Goal: Task Accomplishment & Management: Complete application form

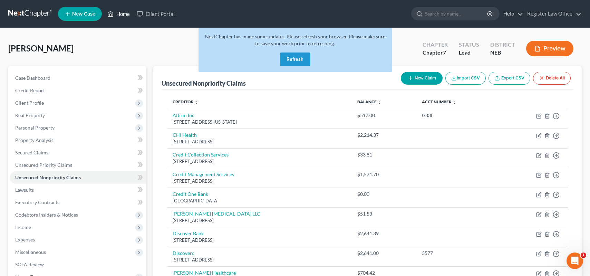
click at [121, 12] on link "Home" at bounding box center [118, 14] width 29 height 12
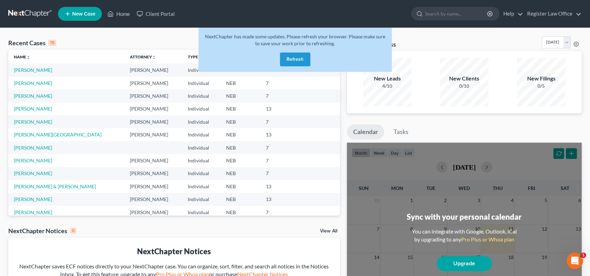
click at [298, 59] on button "Refresh" at bounding box center [295, 59] width 30 height 14
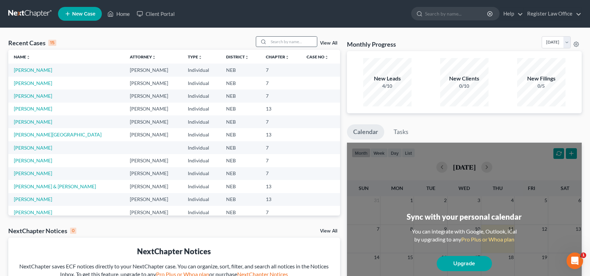
click at [283, 42] on input "search" at bounding box center [292, 42] width 48 height 10
type input "armour"
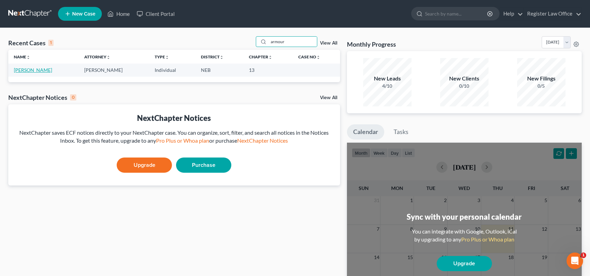
click at [23, 71] on link "[PERSON_NAME]" at bounding box center [33, 70] width 38 height 6
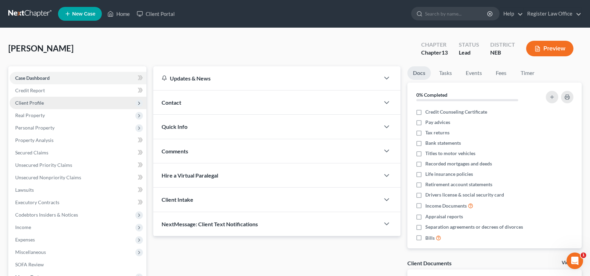
click at [36, 104] on span "Client Profile" at bounding box center [29, 103] width 29 height 6
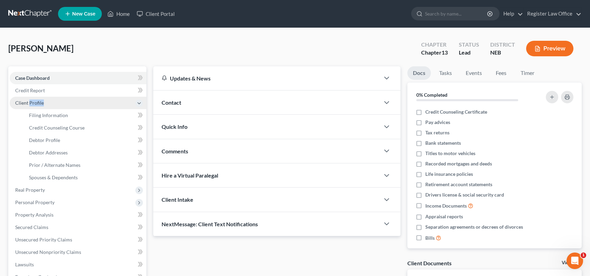
click at [36, 104] on span "Client Profile" at bounding box center [29, 103] width 29 height 6
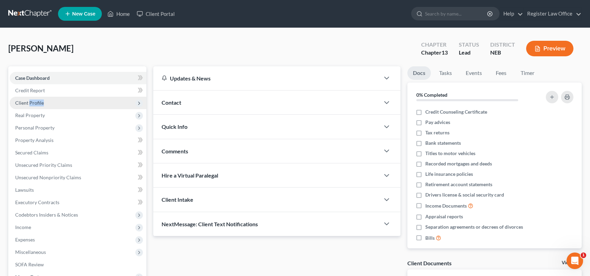
click at [38, 102] on span "Client Profile" at bounding box center [29, 103] width 29 height 6
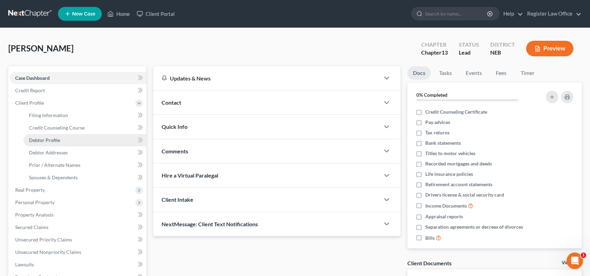
click at [57, 139] on span "Debtor Profile" at bounding box center [44, 140] width 31 height 6
select select "0"
select select "1"
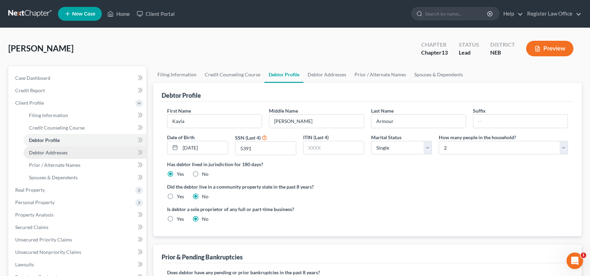
click at [66, 154] on span "Debtor Addresses" at bounding box center [48, 152] width 39 height 6
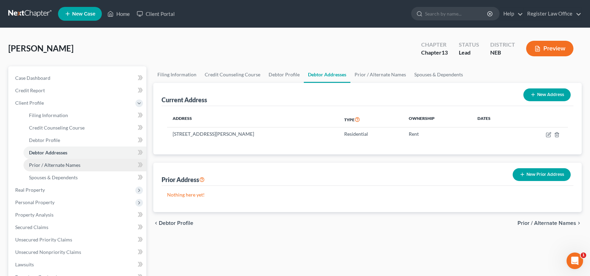
click at [74, 167] on span "Prior / Alternate Names" at bounding box center [54, 165] width 51 height 6
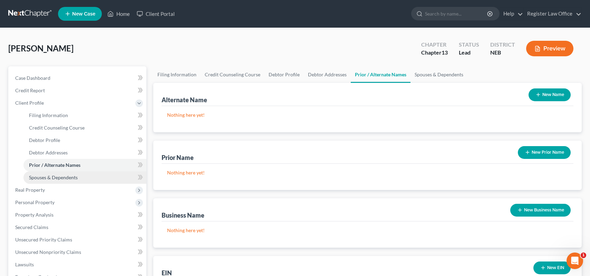
click at [75, 177] on span "Spouses & Dependents" at bounding box center [53, 177] width 49 height 6
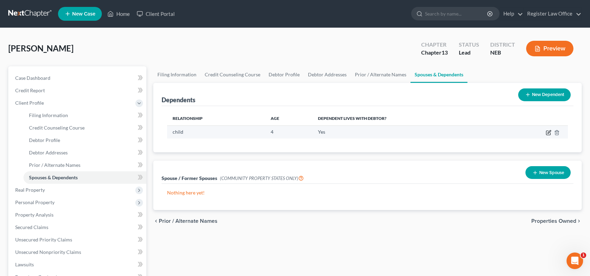
click at [550, 132] on icon "button" at bounding box center [549, 133] width 6 height 6
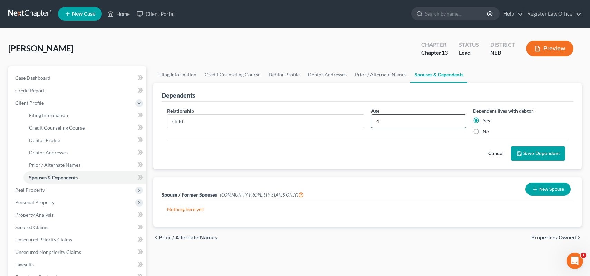
click at [382, 123] on input "4" at bounding box center [418, 121] width 94 height 13
type input "5"
click at [544, 153] on button "Save Dependent" at bounding box center [538, 153] width 54 height 14
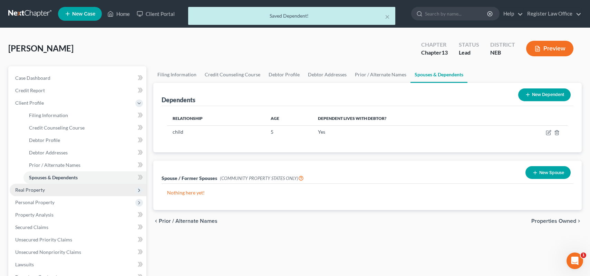
click at [51, 189] on span "Real Property" at bounding box center [78, 190] width 137 height 12
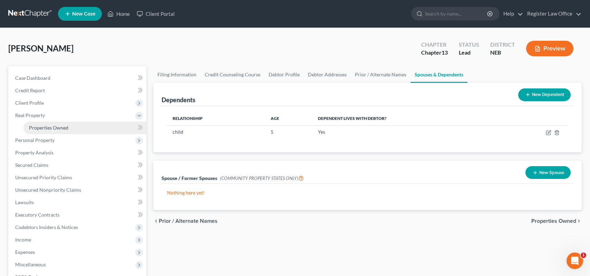
click at [45, 126] on span "Properties Owned" at bounding box center [48, 128] width 39 height 6
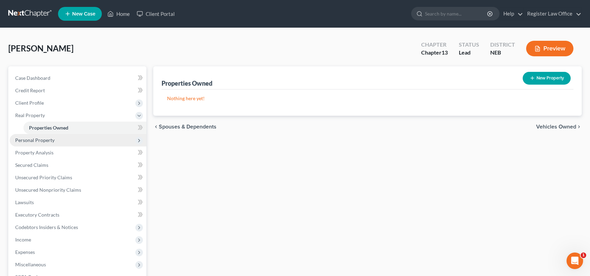
click at [52, 142] on span "Personal Property" at bounding box center [34, 140] width 39 height 6
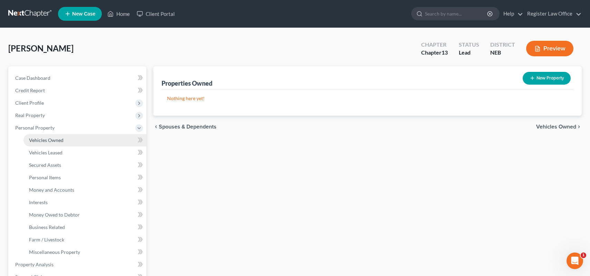
click at [62, 142] on span "Vehicles Owned" at bounding box center [46, 140] width 35 height 6
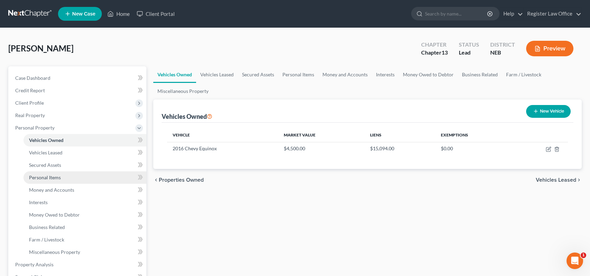
click at [54, 178] on span "Personal Items" at bounding box center [45, 177] width 32 height 6
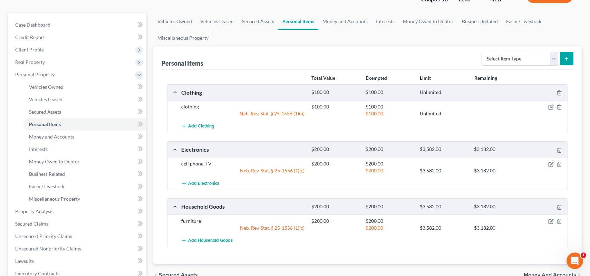
scroll to position [69, 0]
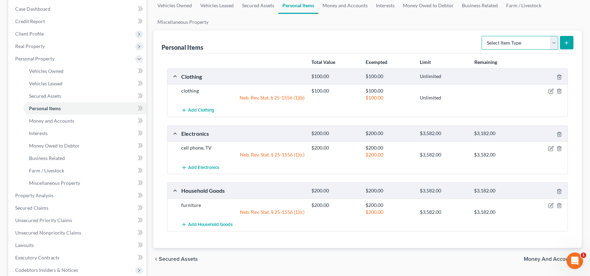
click at [506, 43] on select "Select Item Type Clothing Collectibles Of Value Electronics Firearms Household …" at bounding box center [519, 43] width 77 height 14
click at [433, 36] on div "Personal Items Select Item Type Clothing Collectibles Of Value Electronics Fire…" at bounding box center [368, 41] width 412 height 23
click at [70, 123] on span "Money and Accounts" at bounding box center [51, 121] width 45 height 6
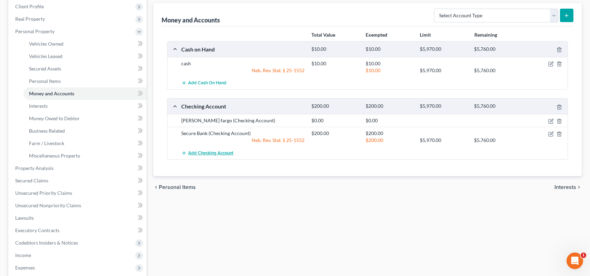
scroll to position [104, 0]
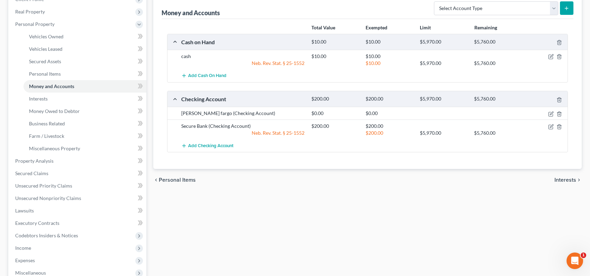
click at [197, 125] on div "Secure Bank (Checking Account)" at bounding box center [243, 126] width 130 height 7
click at [548, 126] on icon "button" at bounding box center [551, 127] width 6 height 6
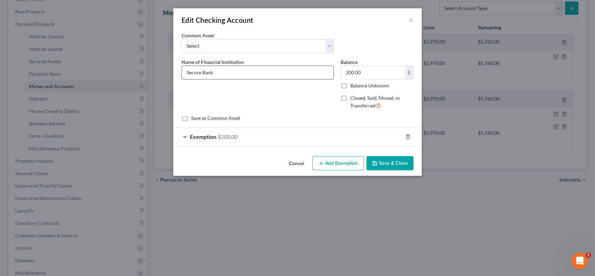
click at [201, 72] on input "Secure Bank" at bounding box center [258, 72] width 152 height 13
type input "Security Bank"
click at [288, 102] on div "Name of Financial Institution * Security Bank" at bounding box center [257, 86] width 159 height 57
click at [388, 165] on button "Save & Close" at bounding box center [390, 163] width 47 height 14
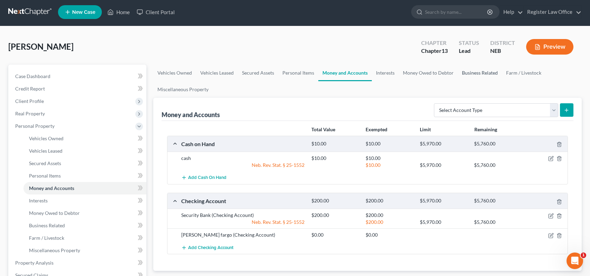
scroll to position [0, 0]
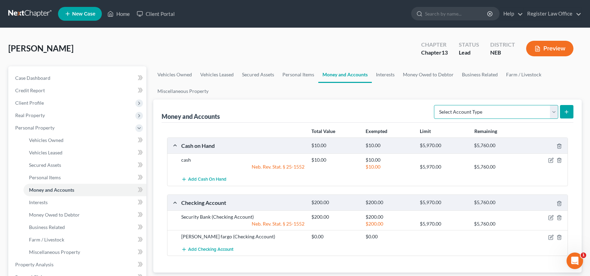
click at [472, 110] on select "Select Account Type Brokerage Cash on Hand Certificates of Deposit Checking Acc…" at bounding box center [496, 112] width 124 height 14
click at [387, 74] on link "Interests" at bounding box center [385, 74] width 27 height 17
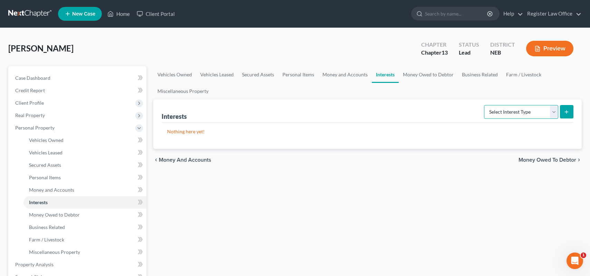
click at [506, 110] on select "Select Interest Type 401K Annuity Bond Education IRA Government Bond Government…" at bounding box center [521, 112] width 74 height 14
click at [422, 179] on div "Vehicles Owned Vehicles Leased Secured Assets Personal Items Money and Accounts…" at bounding box center [367, 271] width 435 height 411
click at [418, 76] on link "Money Owed to Debtor" at bounding box center [428, 74] width 59 height 17
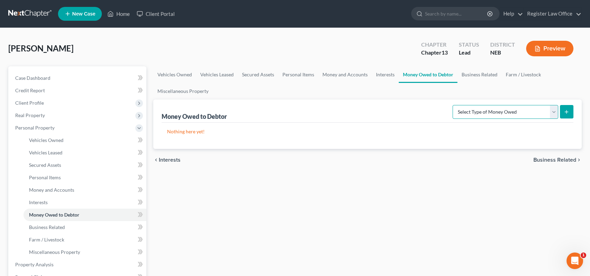
click at [493, 113] on select "Select Type of Money Owed Accounts Receivable Alimony Child Support Claims Agai…" at bounding box center [505, 112] width 106 height 14
click at [405, 93] on ul "Vehicles Owned Vehicles Leased Secured Assets Personal Items Money and Accounts…" at bounding box center [367, 82] width 428 height 33
click at [474, 76] on link "Business Related" at bounding box center [479, 74] width 44 height 17
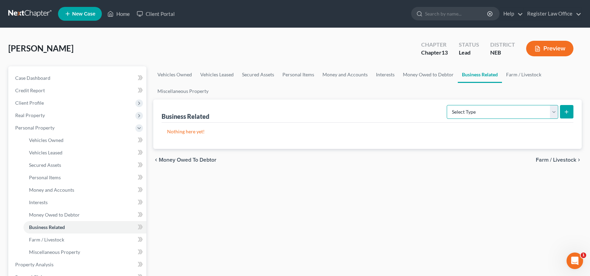
click at [488, 110] on select "Select Type Customer Lists Franchises Inventory Licenses Machinery Office Equip…" at bounding box center [502, 112] width 111 height 14
click at [228, 210] on div "Vehicles Owned Vehicles Leased Secured Assets Personal Items Money and Accounts…" at bounding box center [367, 271] width 435 height 411
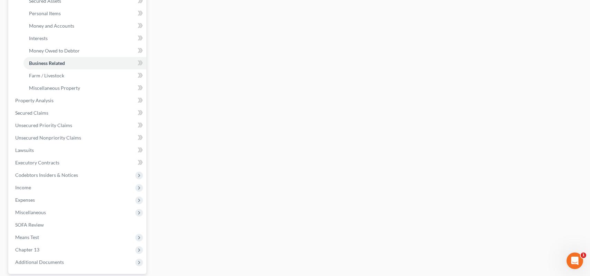
scroll to position [173, 0]
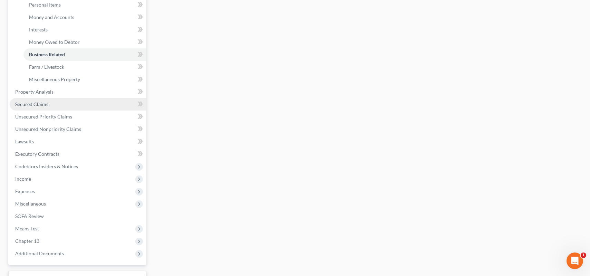
click at [42, 106] on span "Secured Claims" at bounding box center [31, 104] width 33 height 6
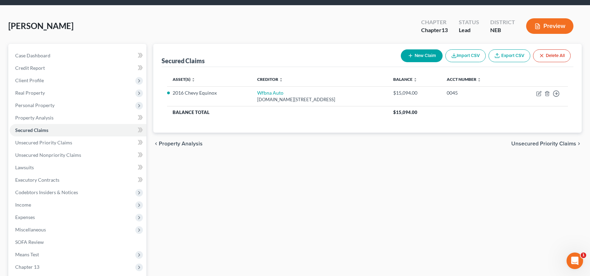
scroll to position [35, 0]
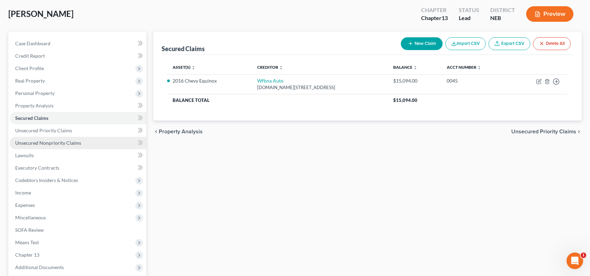
click at [64, 143] on span "Unsecured Nonpriority Claims" at bounding box center [48, 143] width 66 height 6
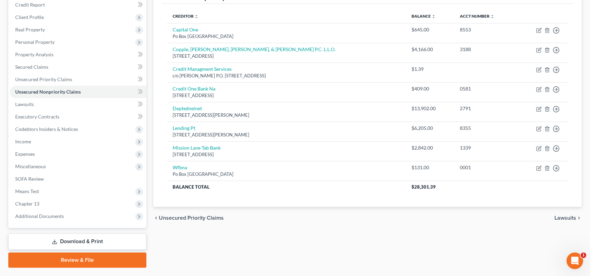
scroll to position [69, 0]
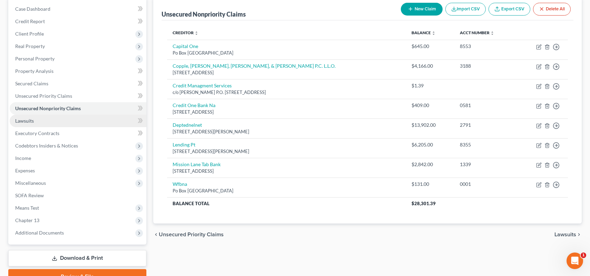
click at [61, 122] on link "Lawsuits" at bounding box center [78, 121] width 137 height 12
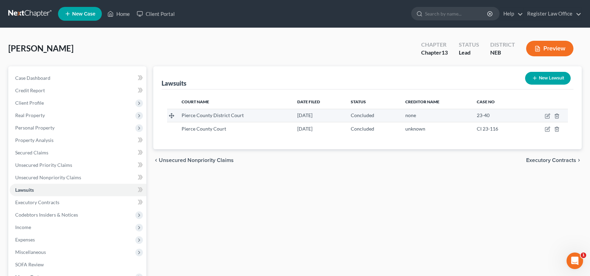
click at [232, 117] on span "Pierce County District Court" at bounding box center [213, 115] width 62 height 6
click at [548, 115] on icon "button" at bounding box center [547, 115] width 3 height 3
select select "2"
select select "4"
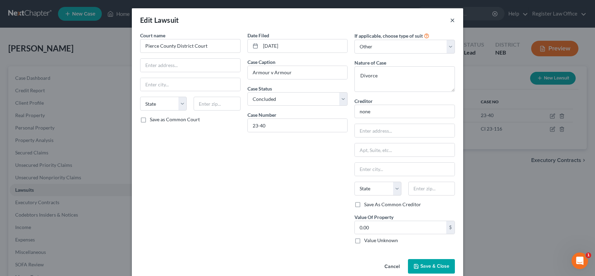
click at [450, 19] on button "×" at bounding box center [452, 20] width 5 height 8
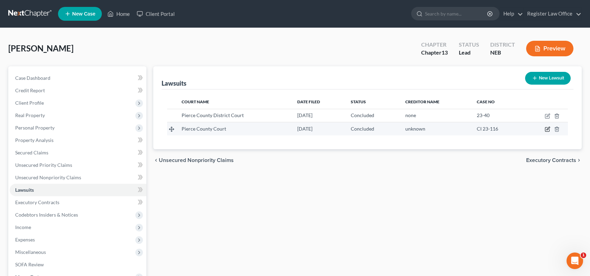
click at [546, 127] on icon "button" at bounding box center [548, 129] width 6 height 6
select select "2"
select select "4"
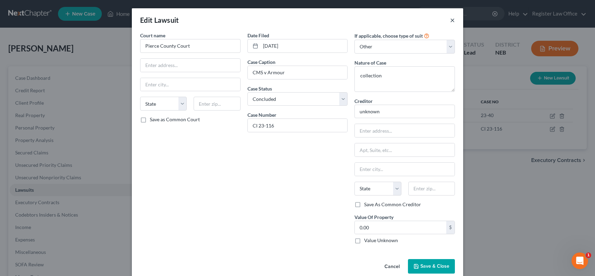
click at [450, 22] on button "×" at bounding box center [452, 20] width 5 height 8
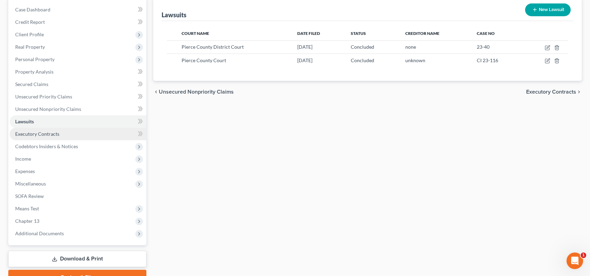
scroll to position [69, 0]
click at [70, 137] on link "Executory Contracts" at bounding box center [78, 133] width 137 height 12
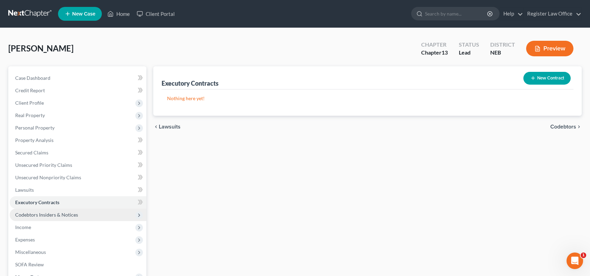
click at [75, 214] on span "Codebtors Insiders & Notices" at bounding box center [46, 215] width 63 height 6
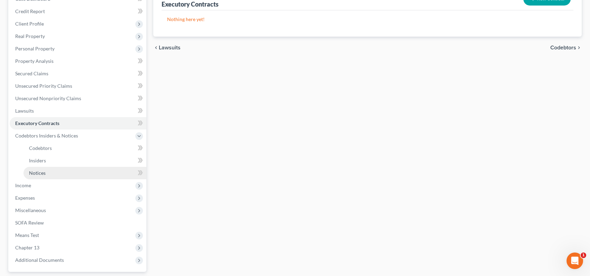
scroll to position [104, 0]
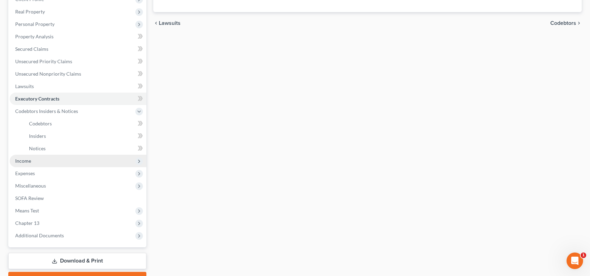
click at [53, 165] on span "Income" at bounding box center [78, 161] width 137 height 12
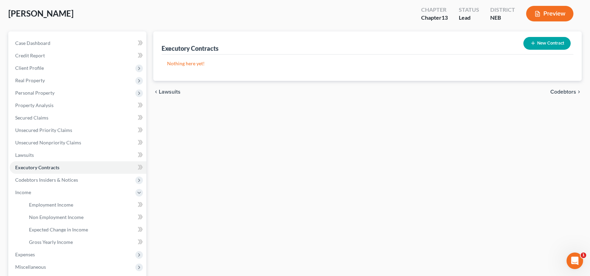
scroll to position [35, 0]
click at [53, 208] on link "Employment Income" at bounding box center [84, 205] width 123 height 12
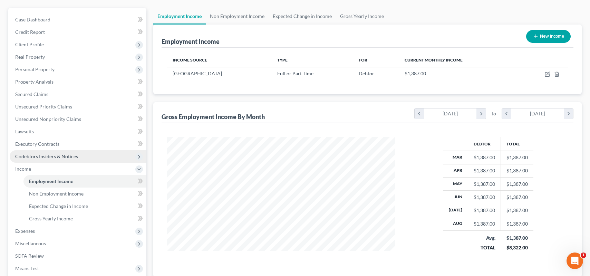
scroll to position [69, 0]
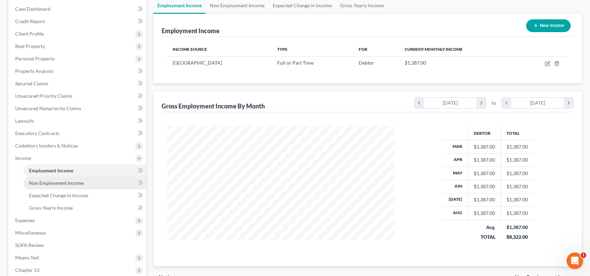
click at [88, 186] on link "Non Employment Income" at bounding box center [84, 183] width 123 height 12
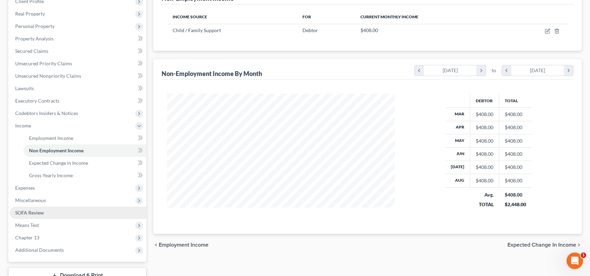
scroll to position [104, 0]
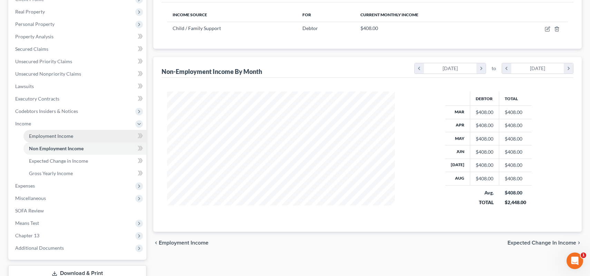
click at [71, 138] on span "Employment Income" at bounding box center [51, 136] width 44 height 6
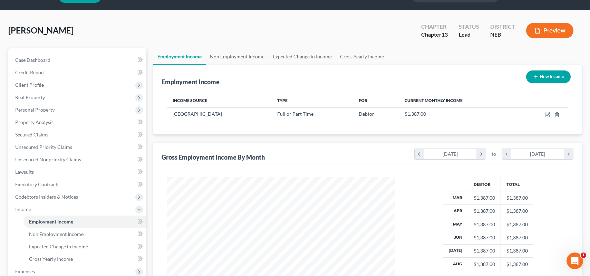
scroll to position [35, 0]
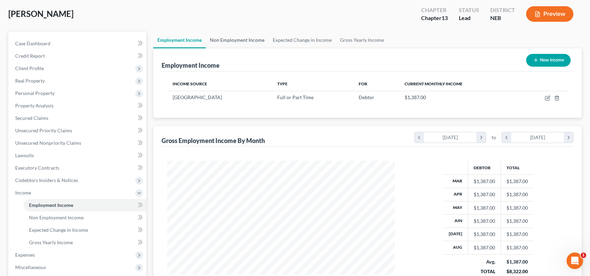
click at [245, 41] on link "Non Employment Income" at bounding box center [237, 40] width 63 height 17
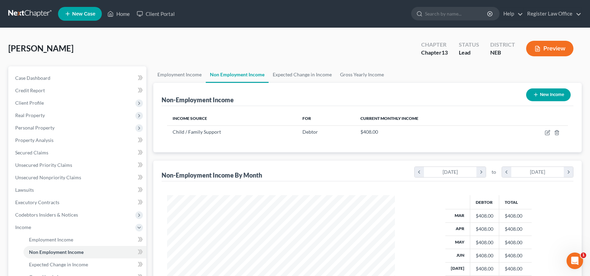
scroll to position [124, 242]
click at [183, 73] on link "Employment Income" at bounding box center [179, 74] width 52 height 17
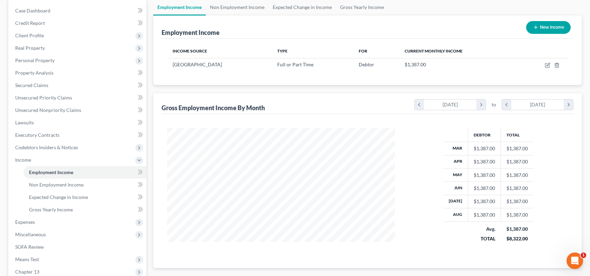
scroll to position [69, 0]
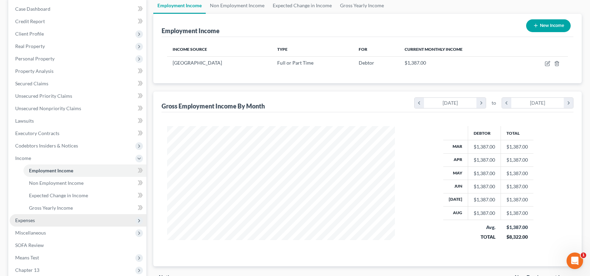
click at [44, 220] on span "Expenses" at bounding box center [78, 220] width 137 height 12
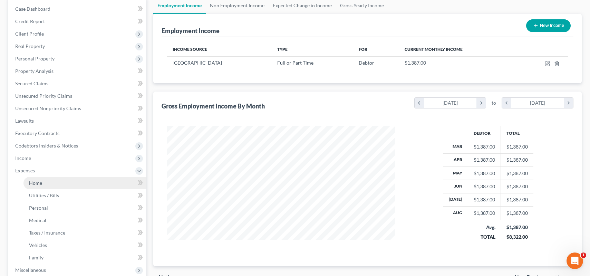
click at [53, 185] on link "Home" at bounding box center [84, 183] width 123 height 12
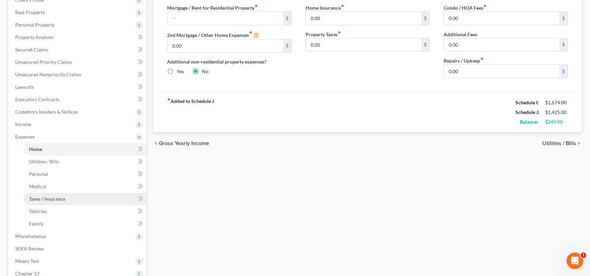
scroll to position [104, 0]
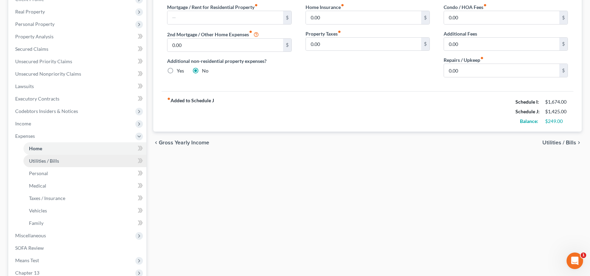
click at [69, 164] on link "Utilities / Bills" at bounding box center [84, 161] width 123 height 12
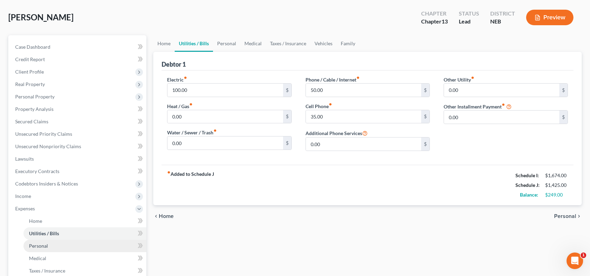
scroll to position [69, 0]
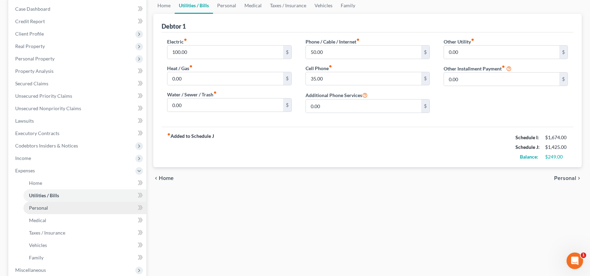
click at [57, 207] on link "Personal" at bounding box center [84, 208] width 123 height 12
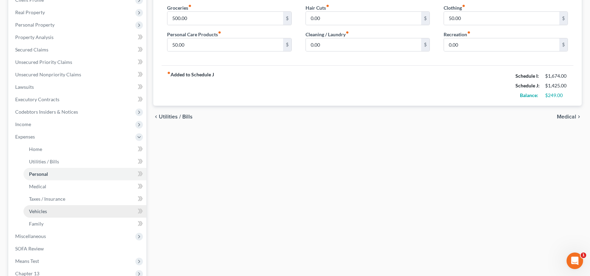
scroll to position [104, 0]
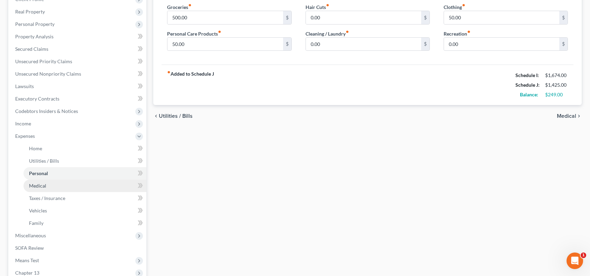
click at [49, 187] on link "Medical" at bounding box center [84, 185] width 123 height 12
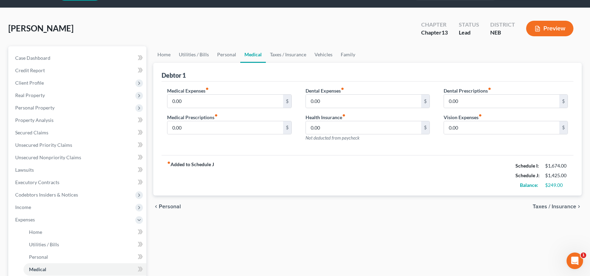
scroll to position [69, 0]
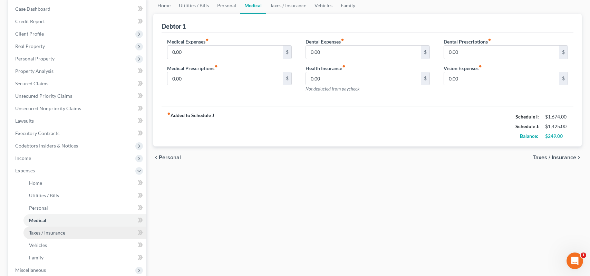
click at [43, 234] on span "Taxes / Insurance" at bounding box center [47, 233] width 36 height 6
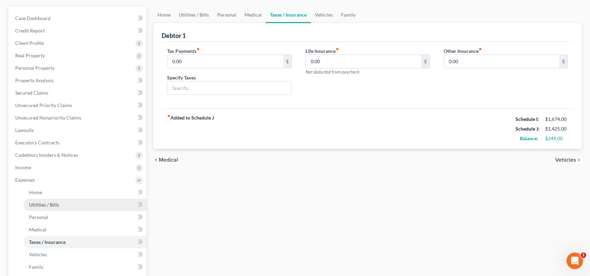
scroll to position [104, 0]
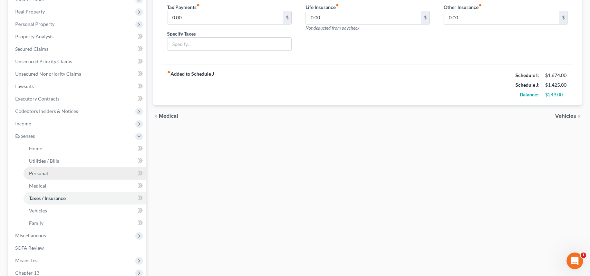
click at [50, 174] on link "Personal" at bounding box center [84, 173] width 123 height 12
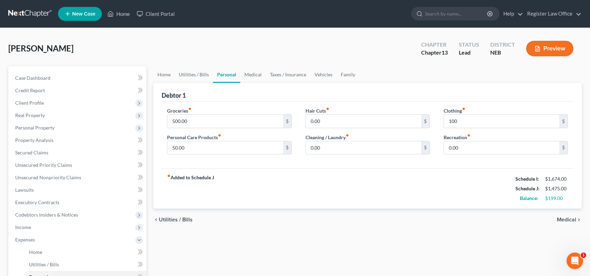
drag, startPoint x: 362, startPoint y: 193, endPoint x: 290, endPoint y: 212, distance: 74.2
click at [358, 194] on div "fiber_manual_record Added to Schedule J Schedule I: $1,674.00 Schedule J: $1,47…" at bounding box center [368, 188] width 412 height 40
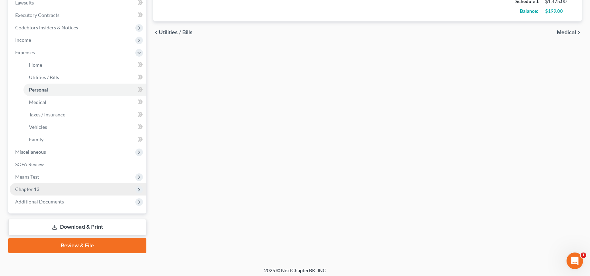
scroll to position [191, 0]
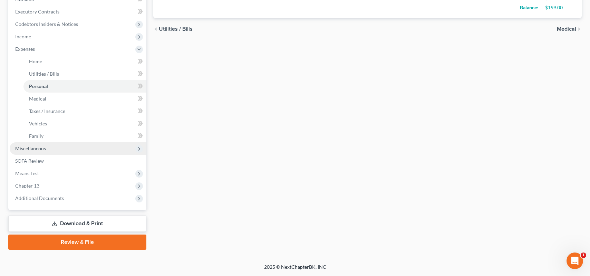
click at [44, 149] on span "Miscellaneous" at bounding box center [30, 148] width 31 height 6
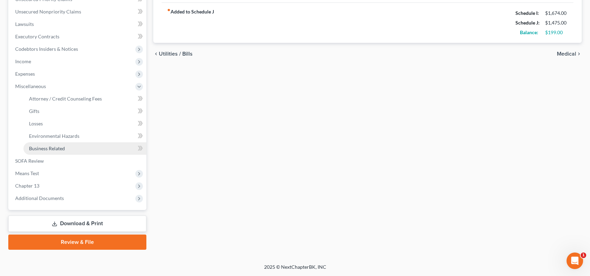
scroll to position [166, 0]
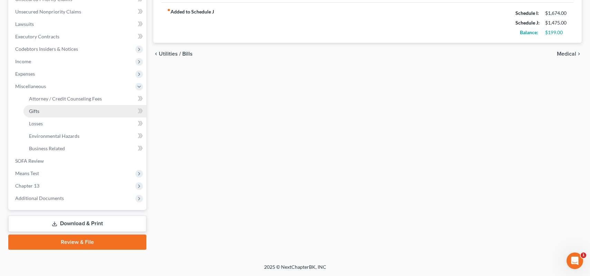
click at [66, 108] on link "Gifts" at bounding box center [84, 111] width 123 height 12
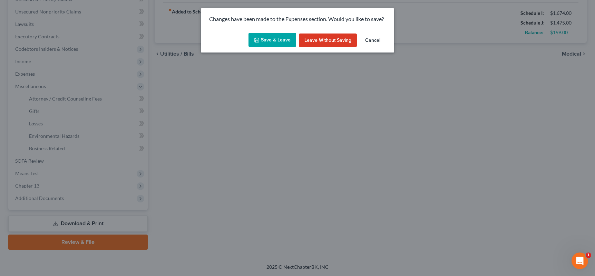
click at [279, 40] on button "Save & Leave" at bounding box center [272, 40] width 48 height 14
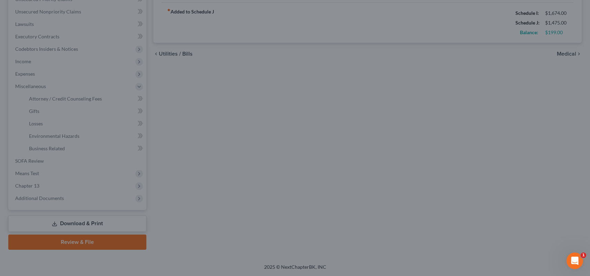
type input "100.00"
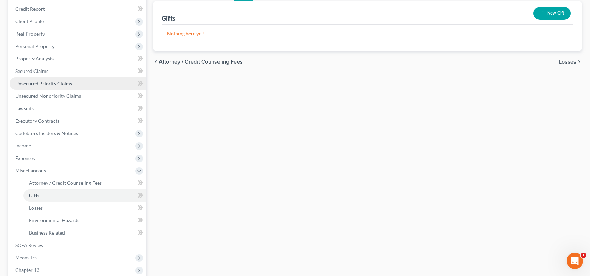
scroll to position [69, 0]
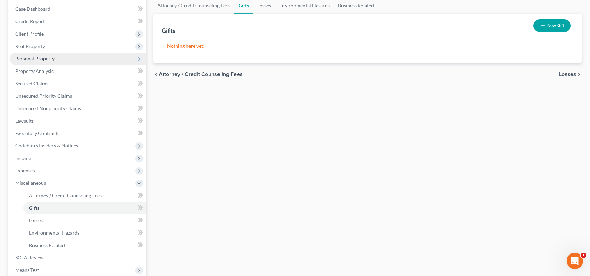
click at [59, 59] on span "Personal Property" at bounding box center [78, 58] width 137 height 12
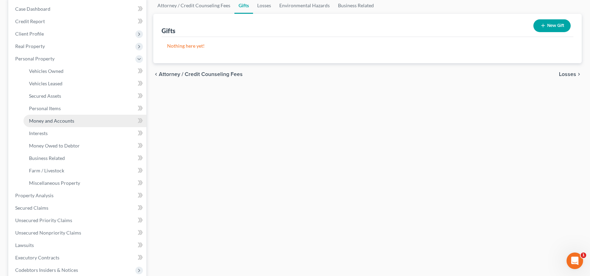
click at [61, 123] on span "Money and Accounts" at bounding box center [51, 121] width 45 height 6
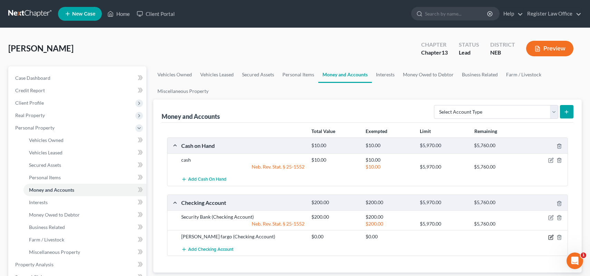
click at [552, 235] on icon "button" at bounding box center [551, 236] width 3 height 3
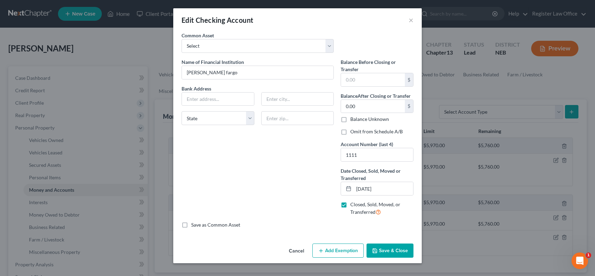
click at [384, 249] on button "Save & Close" at bounding box center [390, 250] width 47 height 14
